Goal: Navigation & Orientation: Find specific page/section

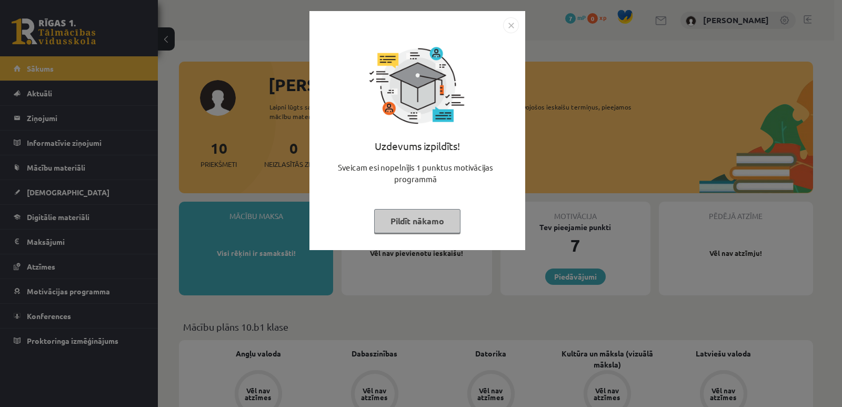
click at [509, 29] on img "Close" at bounding box center [511, 25] width 16 height 16
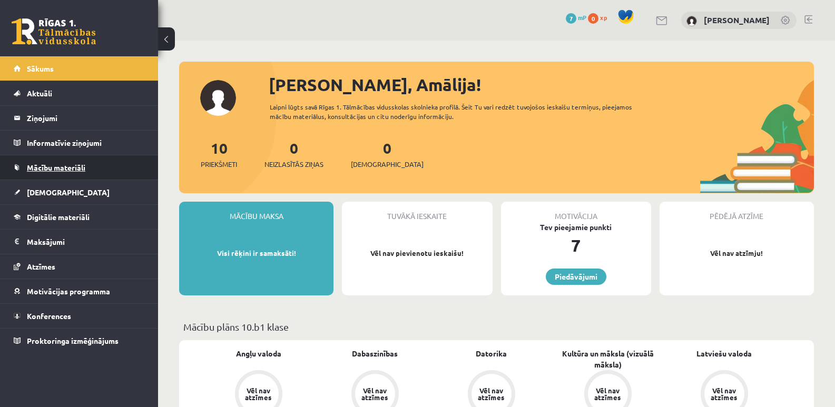
click at [59, 165] on span "Mācību materiāli" at bounding box center [56, 167] width 58 height 9
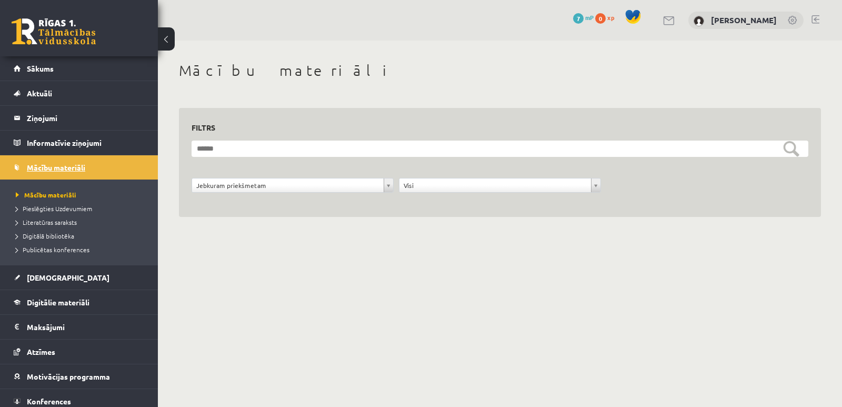
click at [51, 164] on span "Mācību materiāli" at bounding box center [56, 167] width 58 height 9
click at [56, 65] on link "Sākums" at bounding box center [79, 68] width 131 height 24
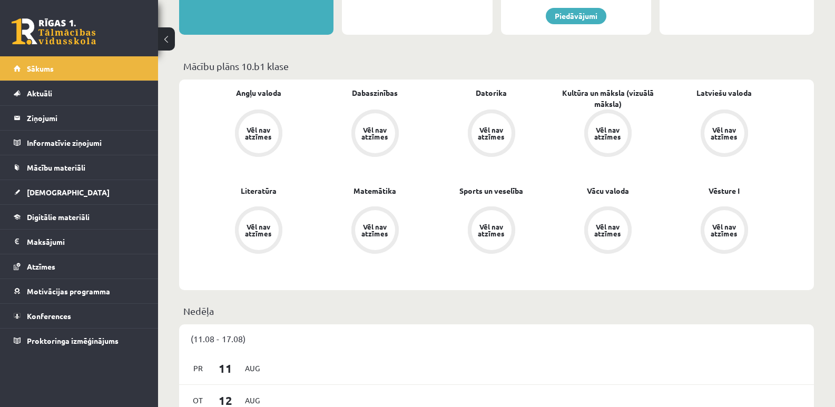
scroll to position [263, 0]
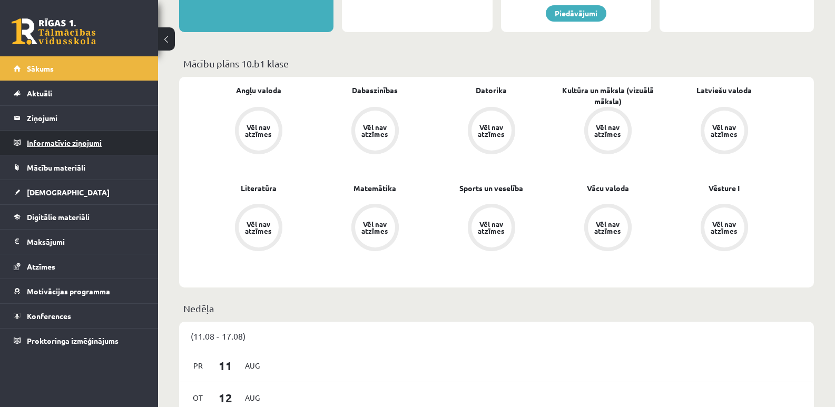
click at [57, 138] on legend "Informatīvie ziņojumi 0" at bounding box center [86, 143] width 118 height 24
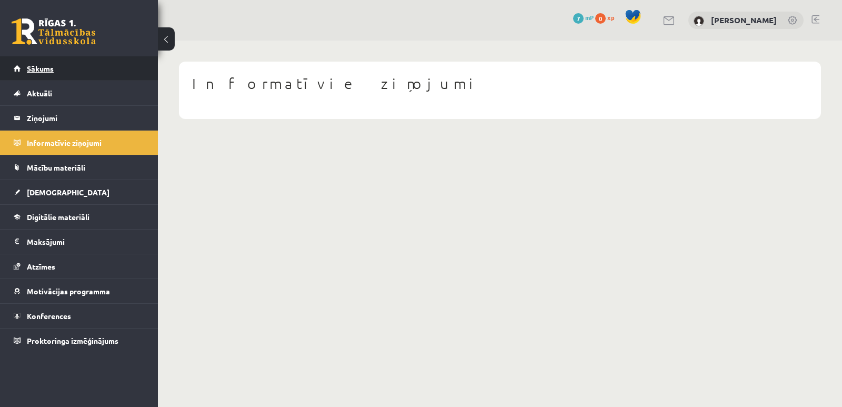
click at [37, 66] on span "Sākums" at bounding box center [40, 68] width 27 height 9
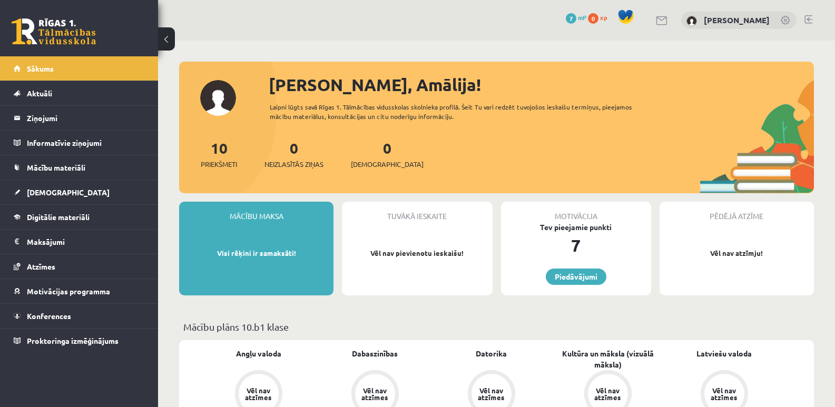
click at [42, 94] on span "Aktuāli" at bounding box center [39, 92] width 25 height 9
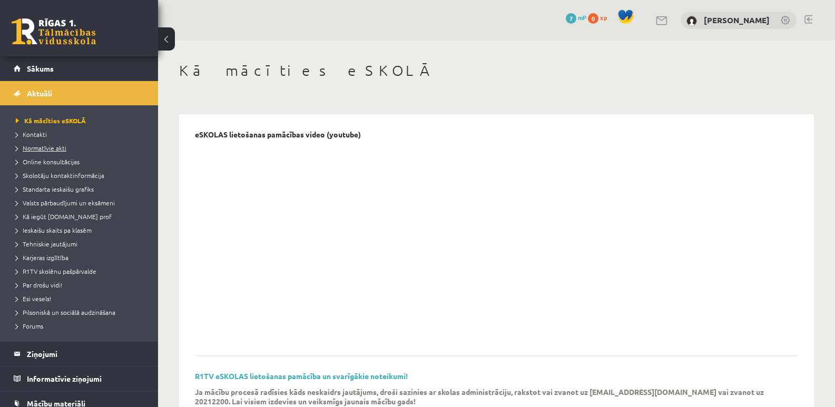
click at [44, 151] on link "Normatīvie akti" at bounding box center [82, 147] width 132 height 9
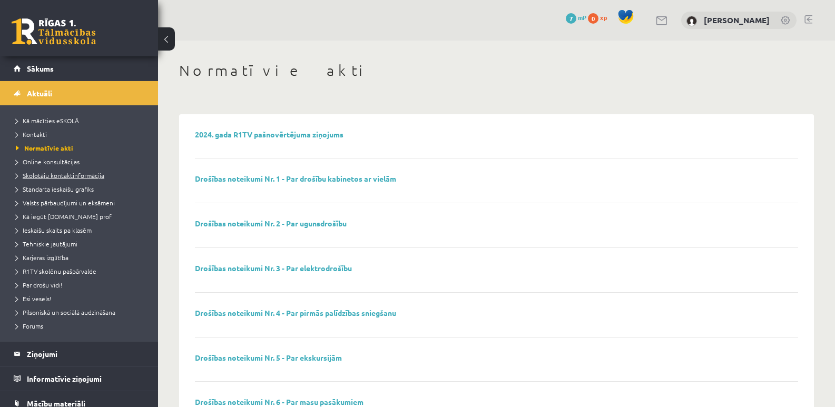
click at [44, 173] on span "Skolotāju kontaktinformācija" at bounding box center [60, 175] width 88 height 8
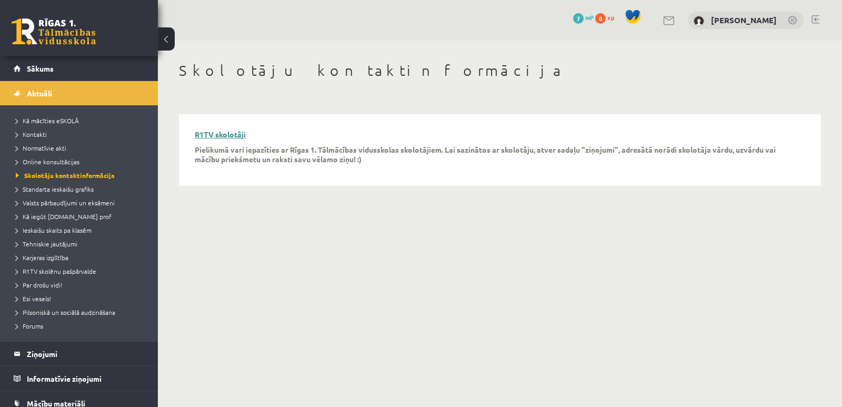
click at [204, 136] on link "R1TV skolotāji" at bounding box center [220, 134] width 51 height 9
click at [38, 69] on span "Sākums" at bounding box center [40, 68] width 27 height 9
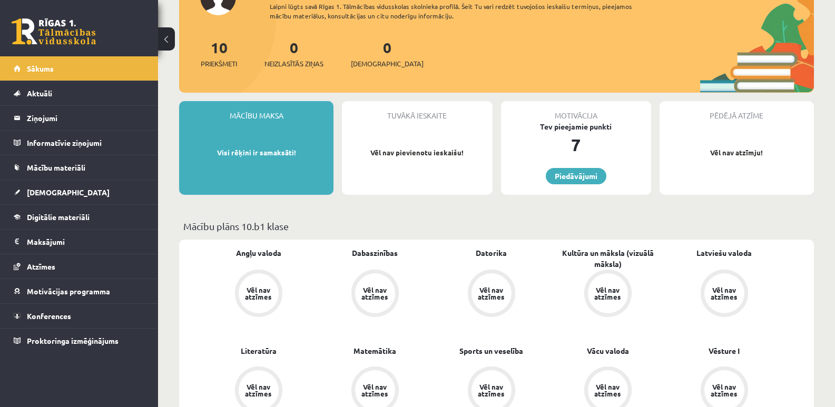
scroll to position [263, 0]
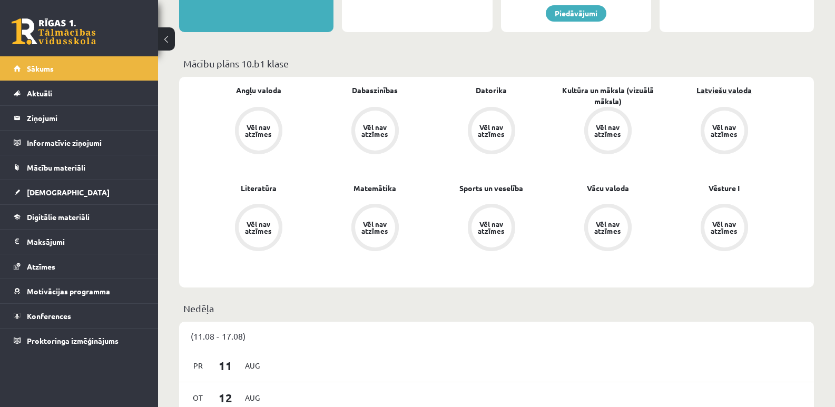
click at [739, 88] on link "Latviešu valoda" at bounding box center [723, 90] width 55 height 11
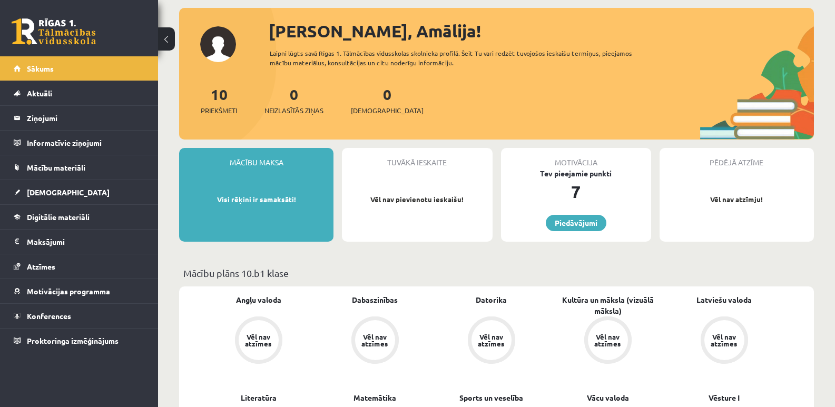
scroll to position [53, 0]
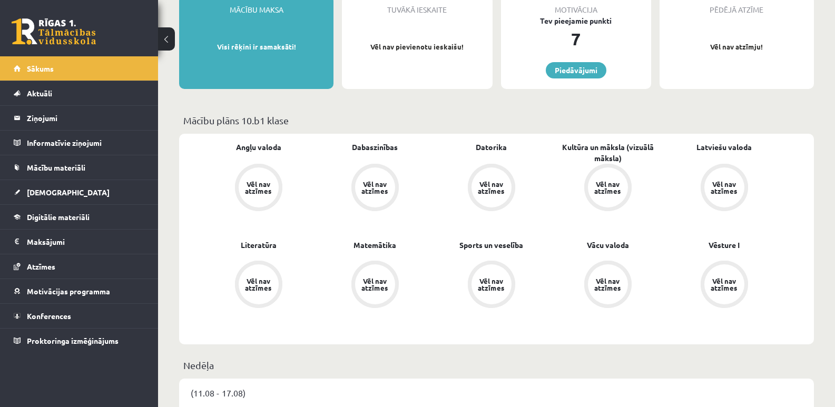
scroll to position [211, 0]
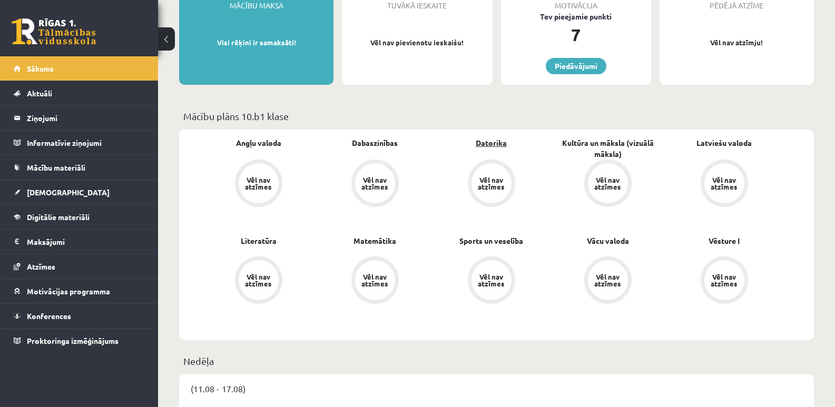
click at [491, 140] on link "Datorika" at bounding box center [490, 142] width 31 height 11
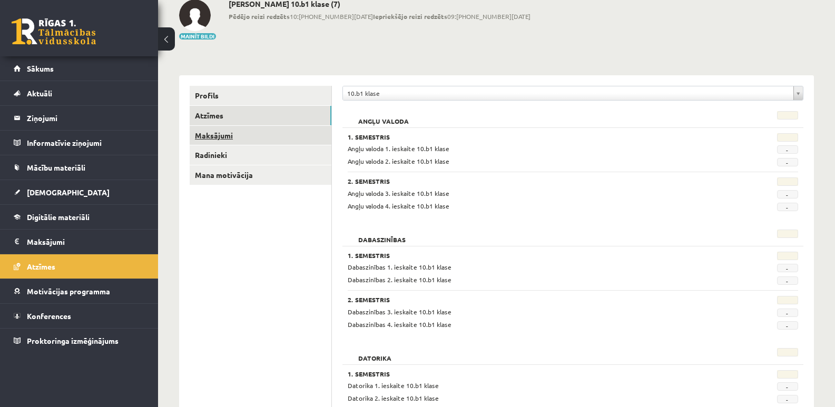
scroll to position [53, 0]
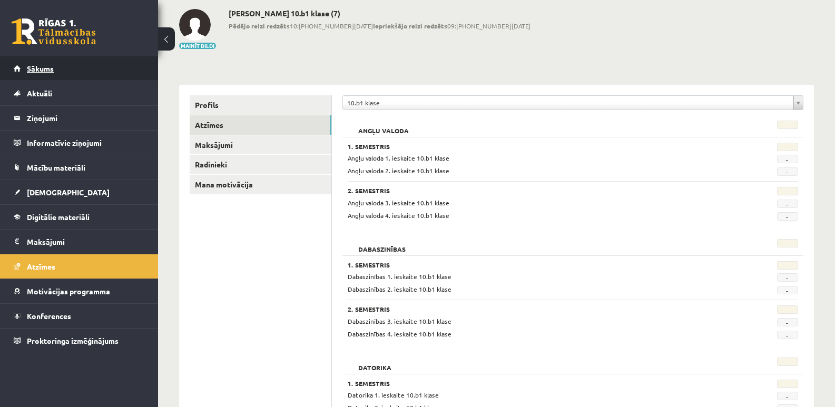
click at [46, 70] on span "Sākums" at bounding box center [40, 68] width 27 height 9
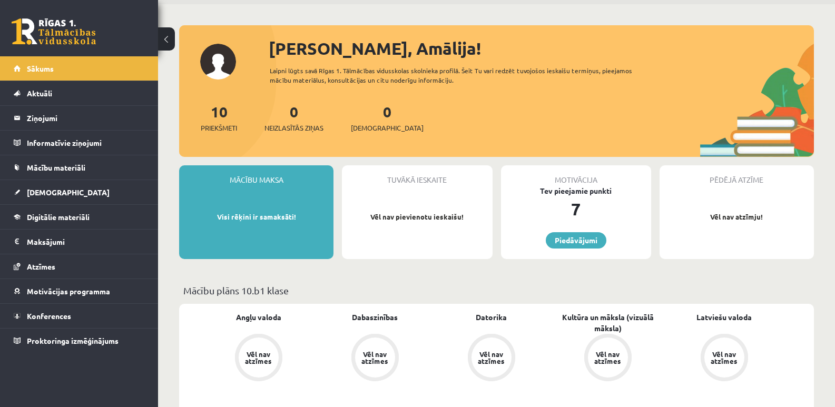
scroll to position [53, 0]
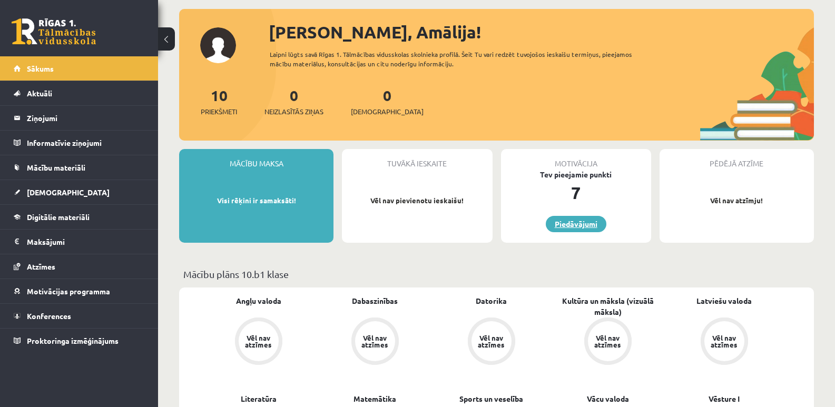
click at [582, 224] on link "Piedāvājumi" at bounding box center [575, 224] width 61 height 16
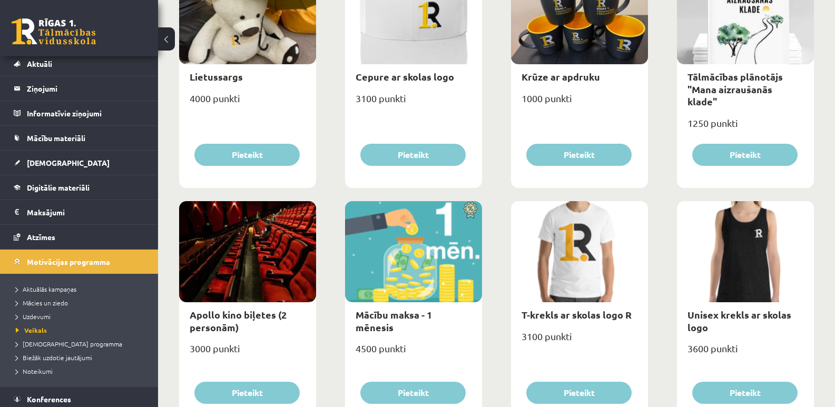
scroll to position [58, 0]
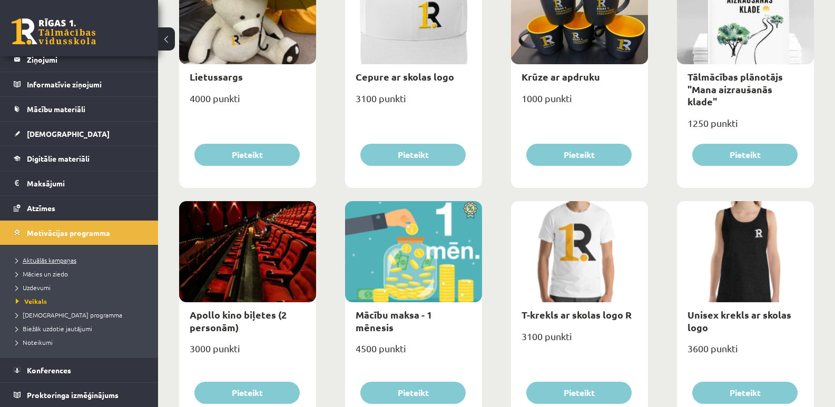
click at [44, 260] on span "Aktuālās kampaņas" at bounding box center [46, 260] width 61 height 8
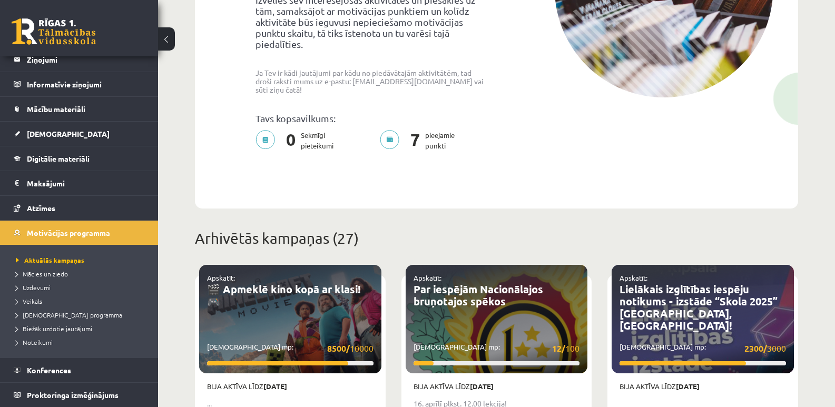
click at [272, 324] on div "Apskatīt: 🎬 Apmeklē kino kopā ar klasi! 🎮 Savākti mp: 8500/ 10000" at bounding box center [290, 319] width 182 height 108
click at [333, 324] on div "Apskatīt: 🎬 Apmeklē kino kopā ar klasi! 🎮 Savākti mp: 8500/ 10000" at bounding box center [290, 319] width 182 height 108
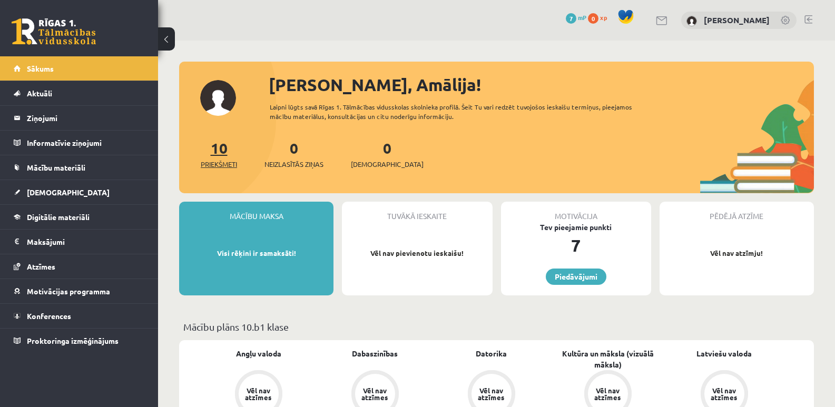
click at [218, 164] on span "Priekšmeti" at bounding box center [219, 164] width 36 height 11
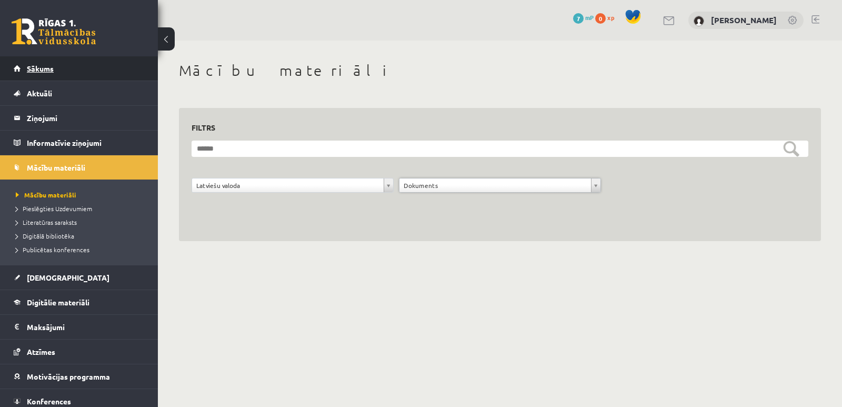
click at [56, 67] on link "Sākums" at bounding box center [79, 68] width 131 height 24
